Goal: Find specific page/section: Find specific page/section

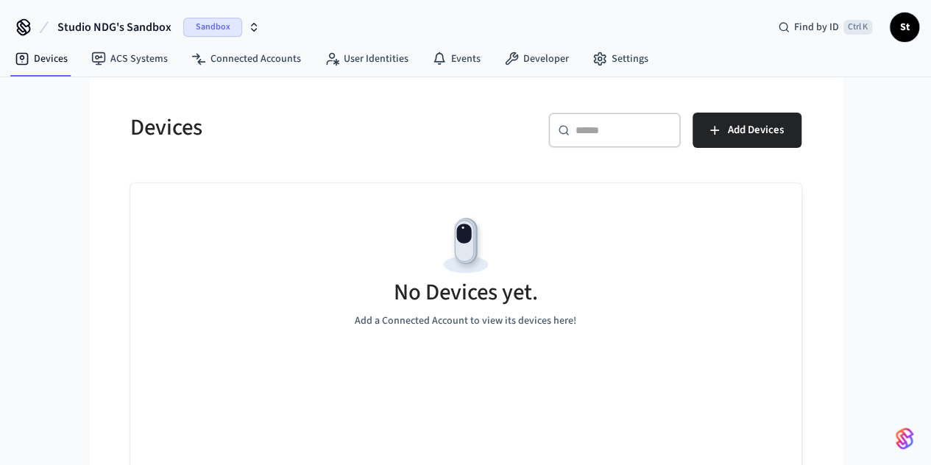
click at [219, 13] on button "Studio NDG's Sandbox Sandbox" at bounding box center [158, 27] width 211 height 31
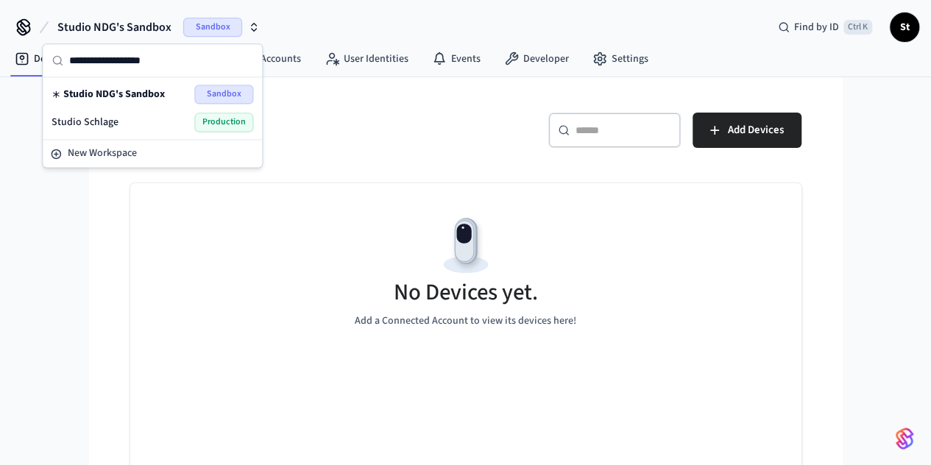
click at [134, 124] on div "Studio Schlage Production" at bounding box center [153, 122] width 202 height 19
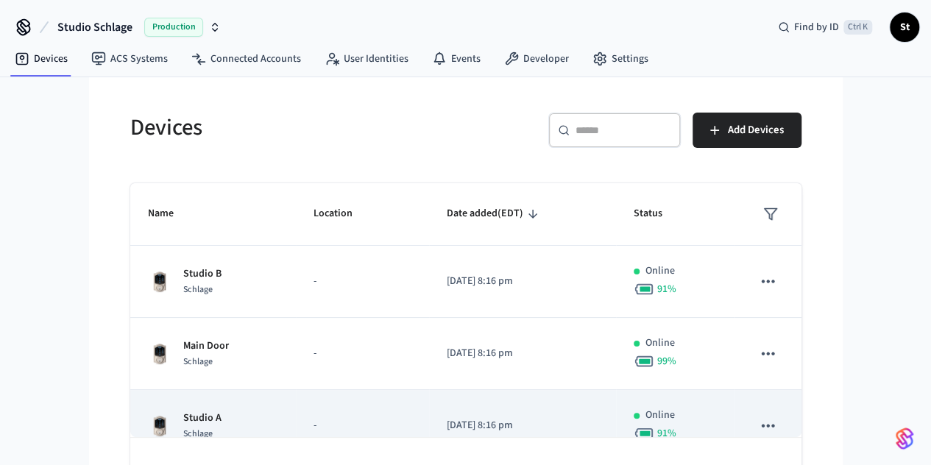
click at [171, 425] on div "Studio A Schlage" at bounding box center [213, 426] width 130 height 31
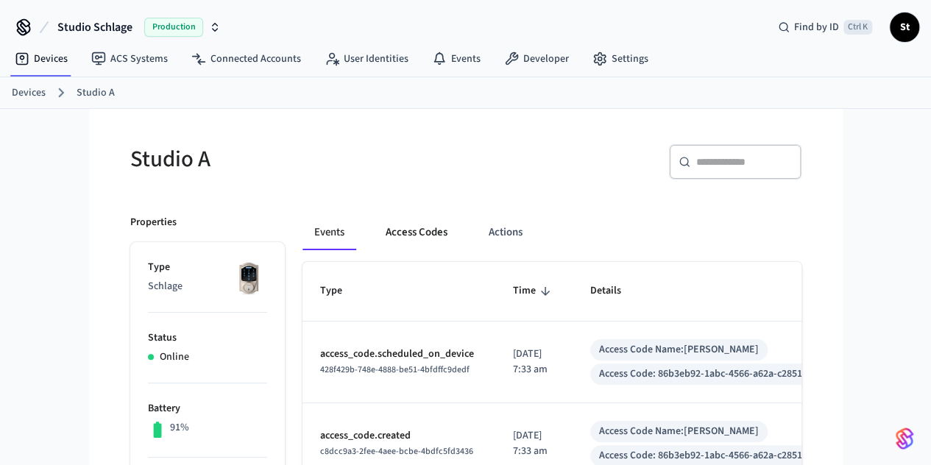
click at [374, 228] on button "Access Codes" at bounding box center [416, 232] width 85 height 35
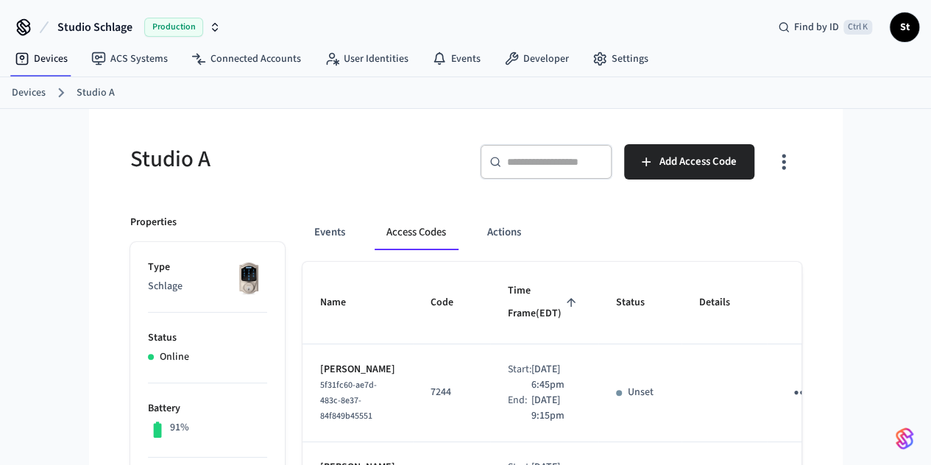
click at [33, 91] on link "Devices" at bounding box center [29, 92] width 34 height 15
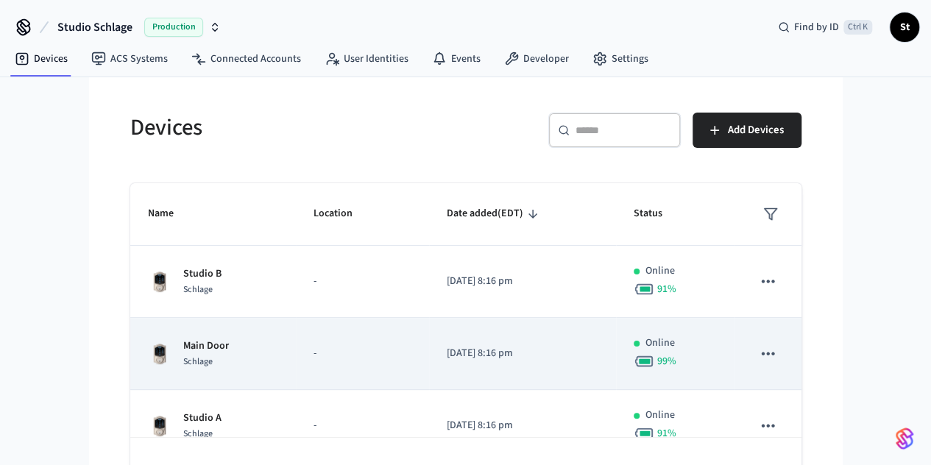
click at [156, 347] on div "Main Door Schlage" at bounding box center [213, 354] width 130 height 31
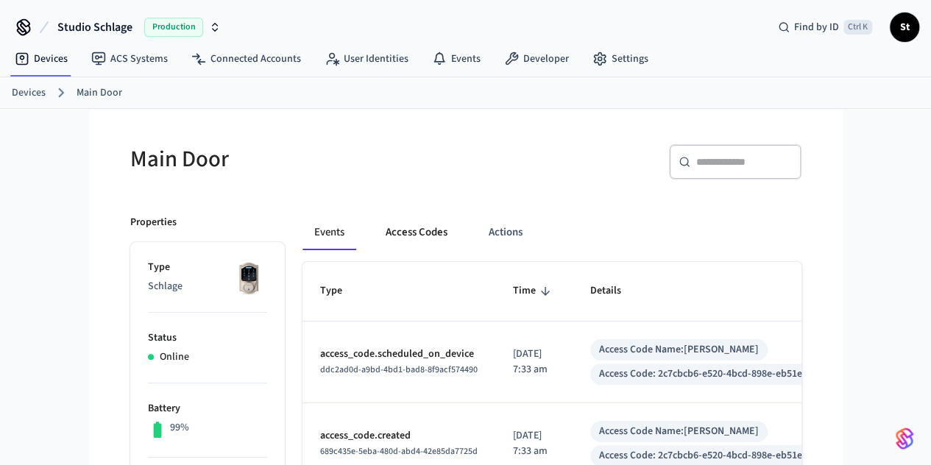
click at [374, 234] on button "Access Codes" at bounding box center [416, 232] width 85 height 35
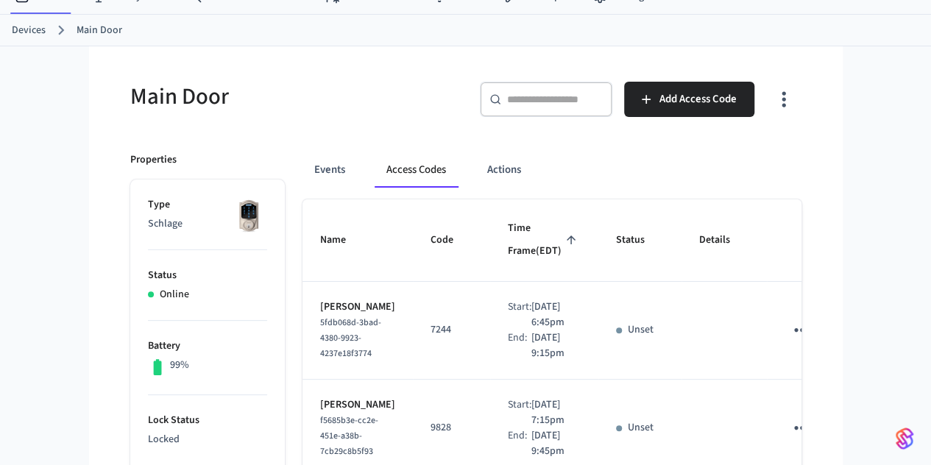
scroll to position [63, 0]
